Goal: Task Accomplishment & Management: Manage account settings

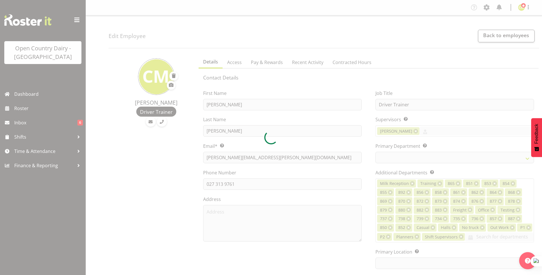
select select
select select "990"
select select "699"
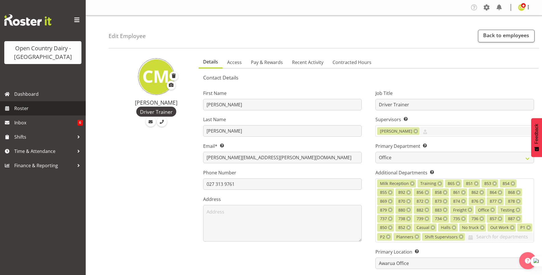
drag, startPoint x: 20, startPoint y: 108, endPoint x: 23, endPoint y: 110, distance: 3.4
click at [20, 108] on span "Roster" at bounding box center [48, 108] width 69 height 9
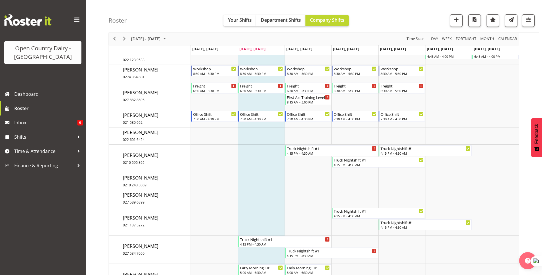
scroll to position [2259, 0]
